Goal: Find specific page/section: Find specific page/section

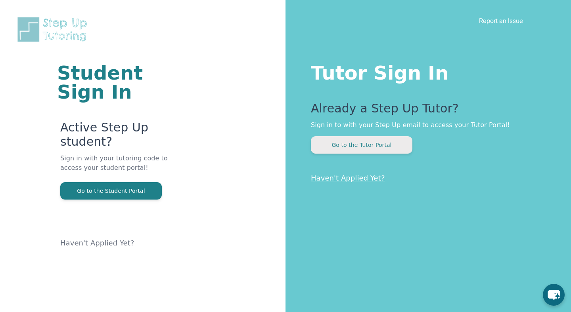
click at [380, 146] on button "Go to the Tutor Portal" at bounding box center [361, 144] width 101 height 17
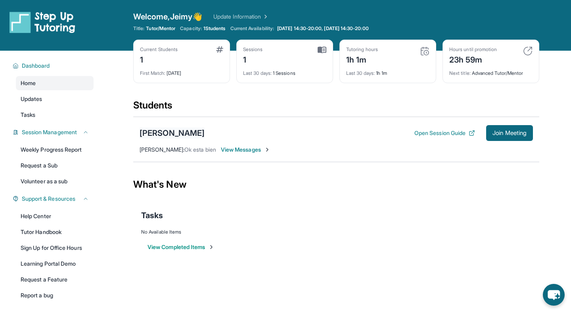
click at [173, 133] on div "[PERSON_NAME]" at bounding box center [172, 133] width 65 height 11
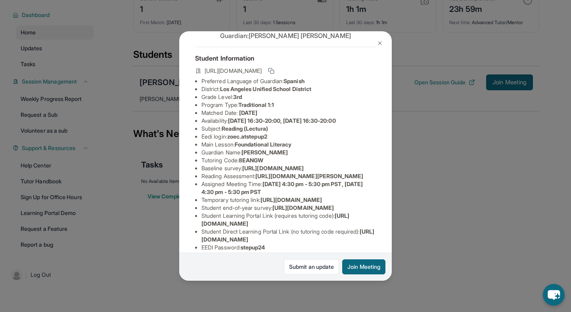
scroll to position [26, 1]
drag, startPoint x: 258, startPoint y: 203, endPoint x: 272, endPoint y: 209, distance: 15.6
click at [272, 182] on li "Reading Assessment : [URL][DOMAIN_NAME][PERSON_NAME]" at bounding box center [288, 178] width 174 height 8
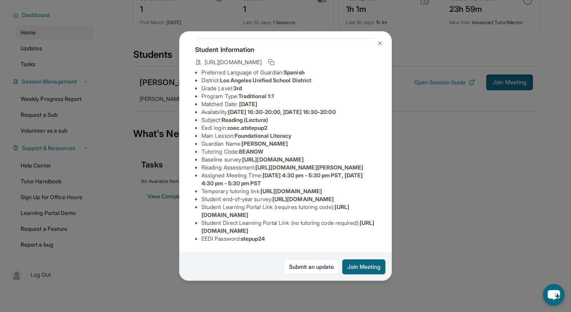
scroll to position [123, 1]
click at [378, 49] on button at bounding box center [380, 43] width 16 height 16
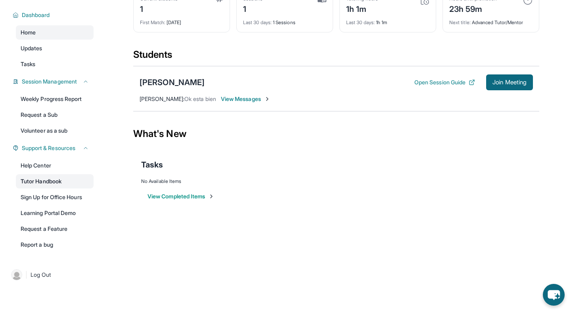
click at [26, 184] on link "Tutor Handbook" at bounding box center [55, 181] width 78 height 14
